Goal: Obtain resource: Obtain resource

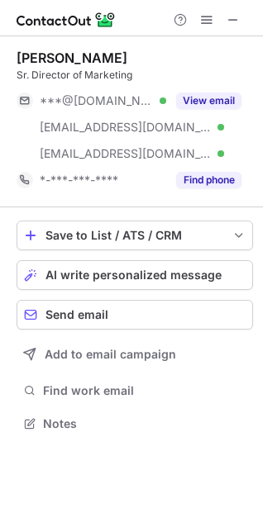
scroll to position [412, 263]
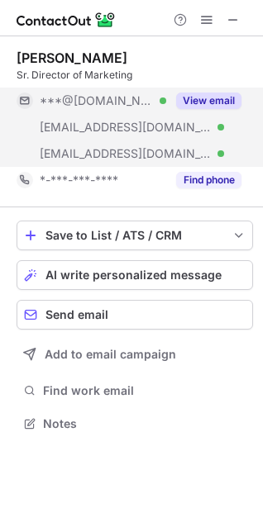
click at [210, 96] on button "View email" at bounding box center [208, 101] width 65 height 17
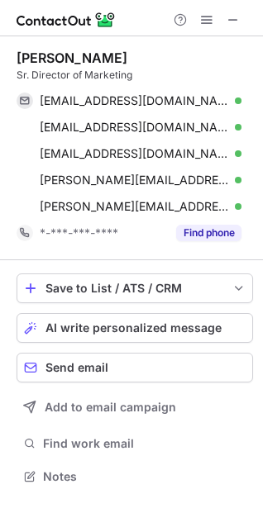
scroll to position [465, 263]
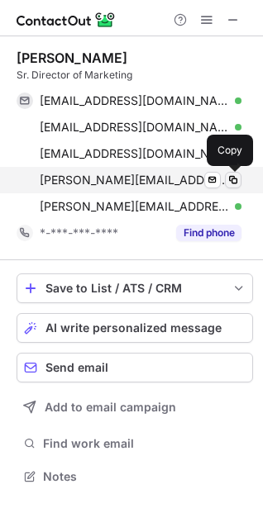
click at [238, 178] on span at bounding box center [232, 179] width 13 height 13
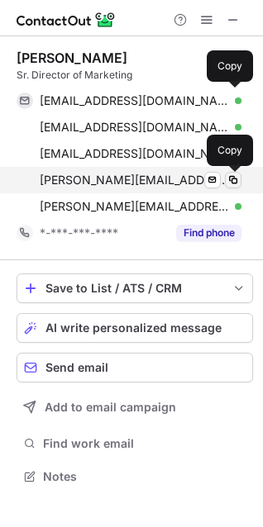
click at [232, 177] on span at bounding box center [232, 179] width 13 height 13
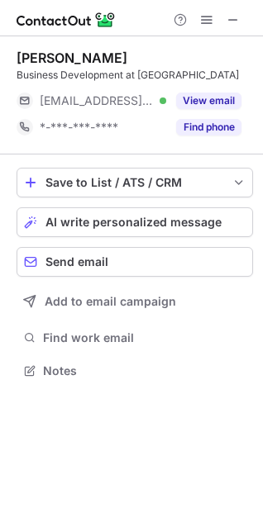
scroll to position [359, 263]
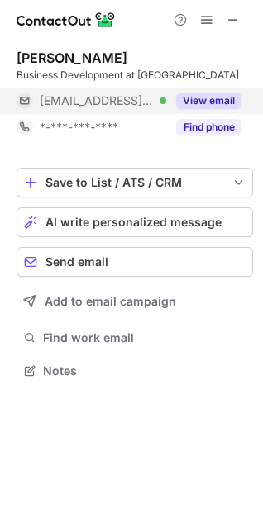
click at [217, 110] on div "View email" at bounding box center [203, 101] width 75 height 26
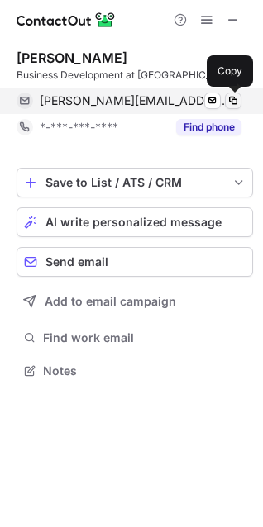
click at [235, 103] on span at bounding box center [232, 100] width 13 height 13
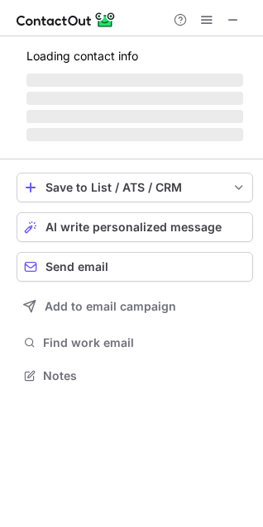
scroll to position [401, 263]
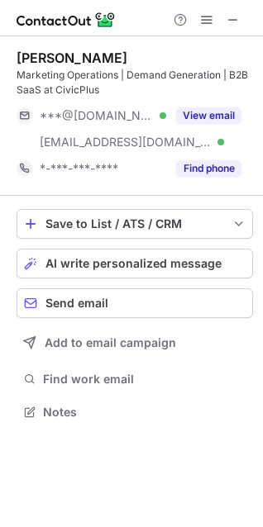
scroll to position [401, 263]
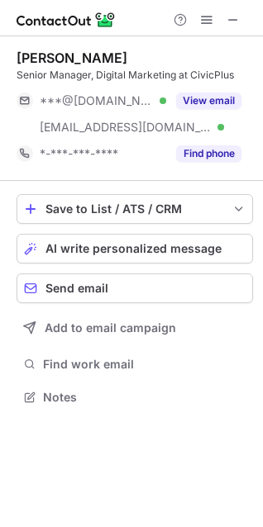
scroll to position [386, 263]
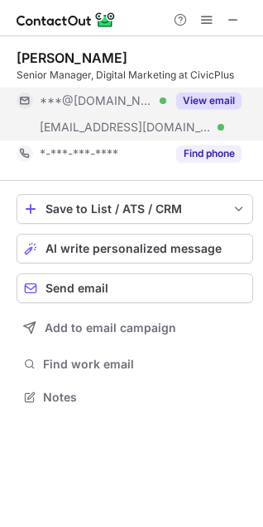
click at [221, 91] on div "View email" at bounding box center [203, 101] width 75 height 26
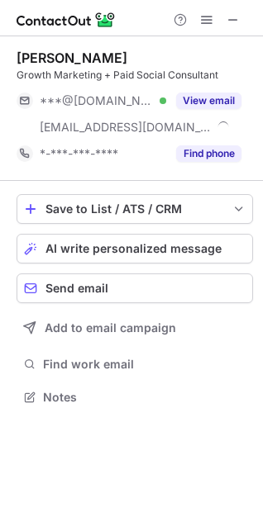
scroll to position [386, 263]
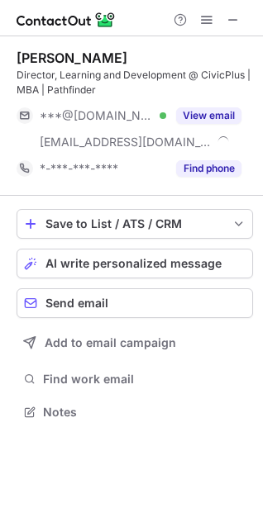
scroll to position [401, 263]
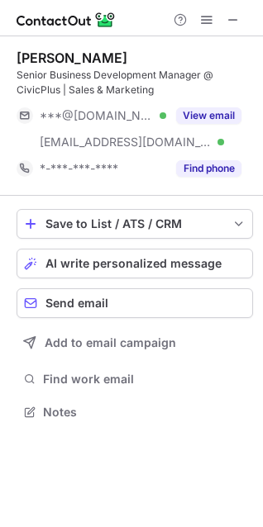
scroll to position [401, 263]
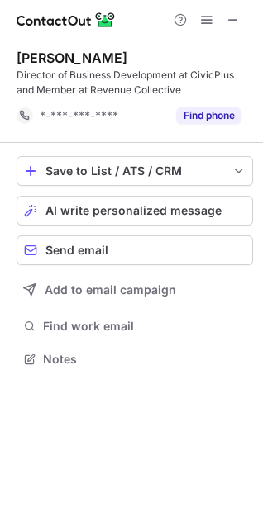
scroll to position [348, 263]
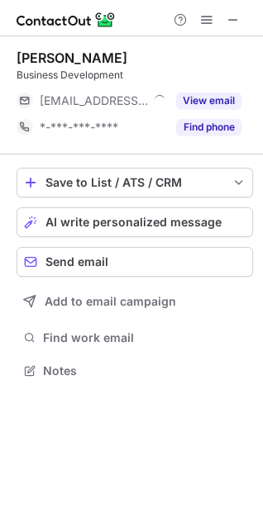
scroll to position [359, 263]
